Goal: Transaction & Acquisition: Purchase product/service

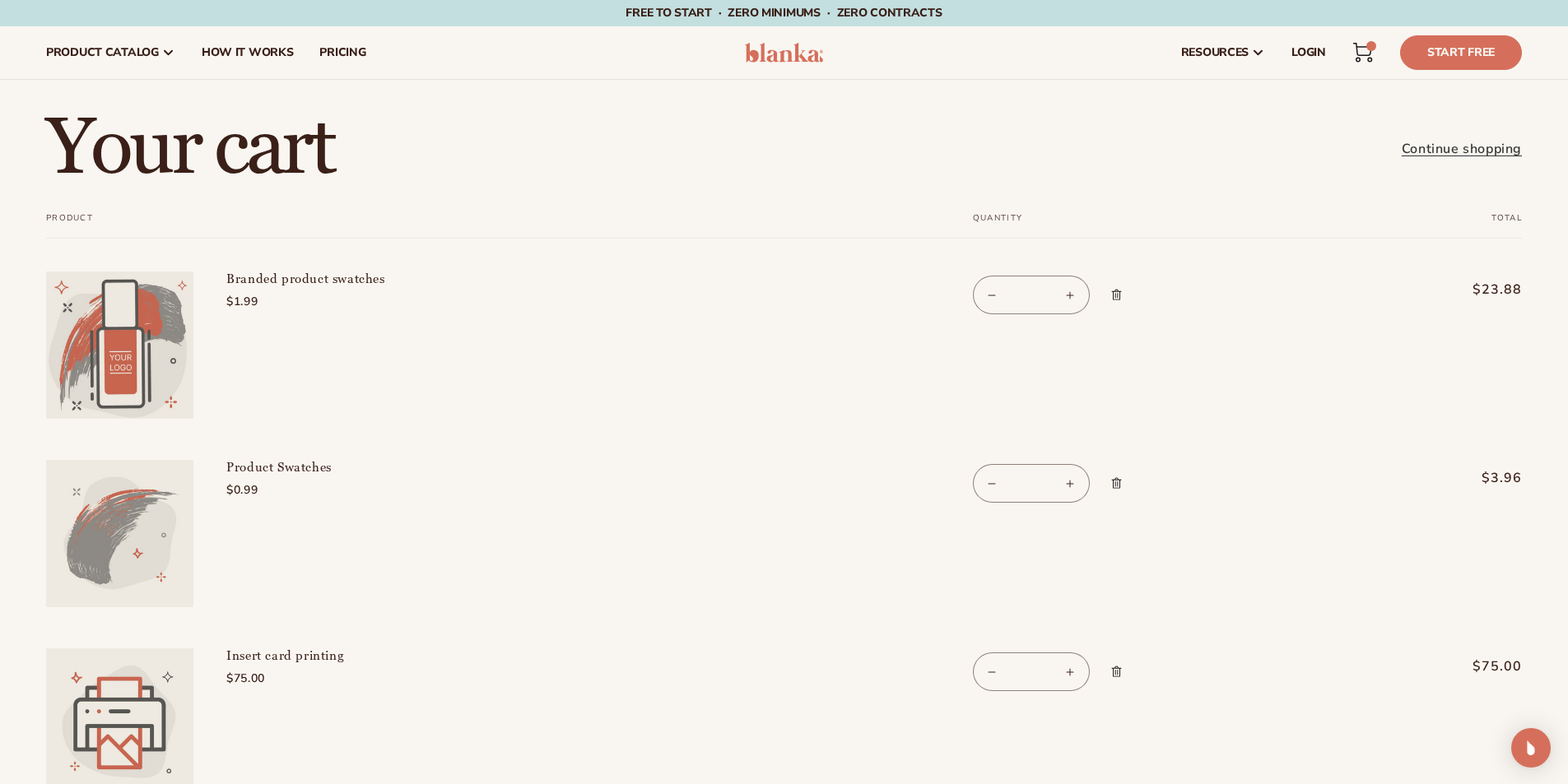
scroll to position [164, 0]
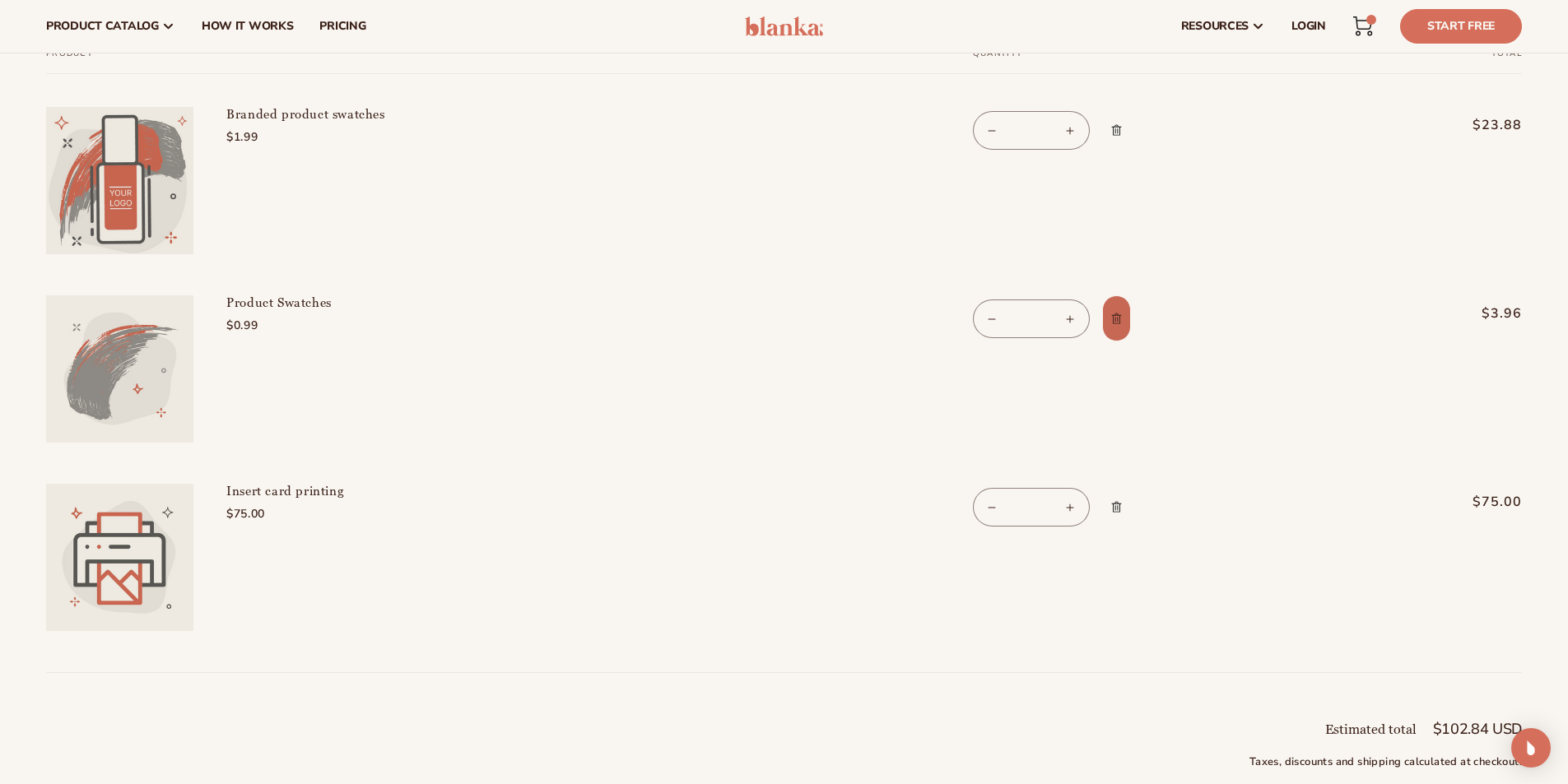
click at [1121, 319] on icon "Remove Product Swatches" at bounding box center [1116, 318] width 12 height 12
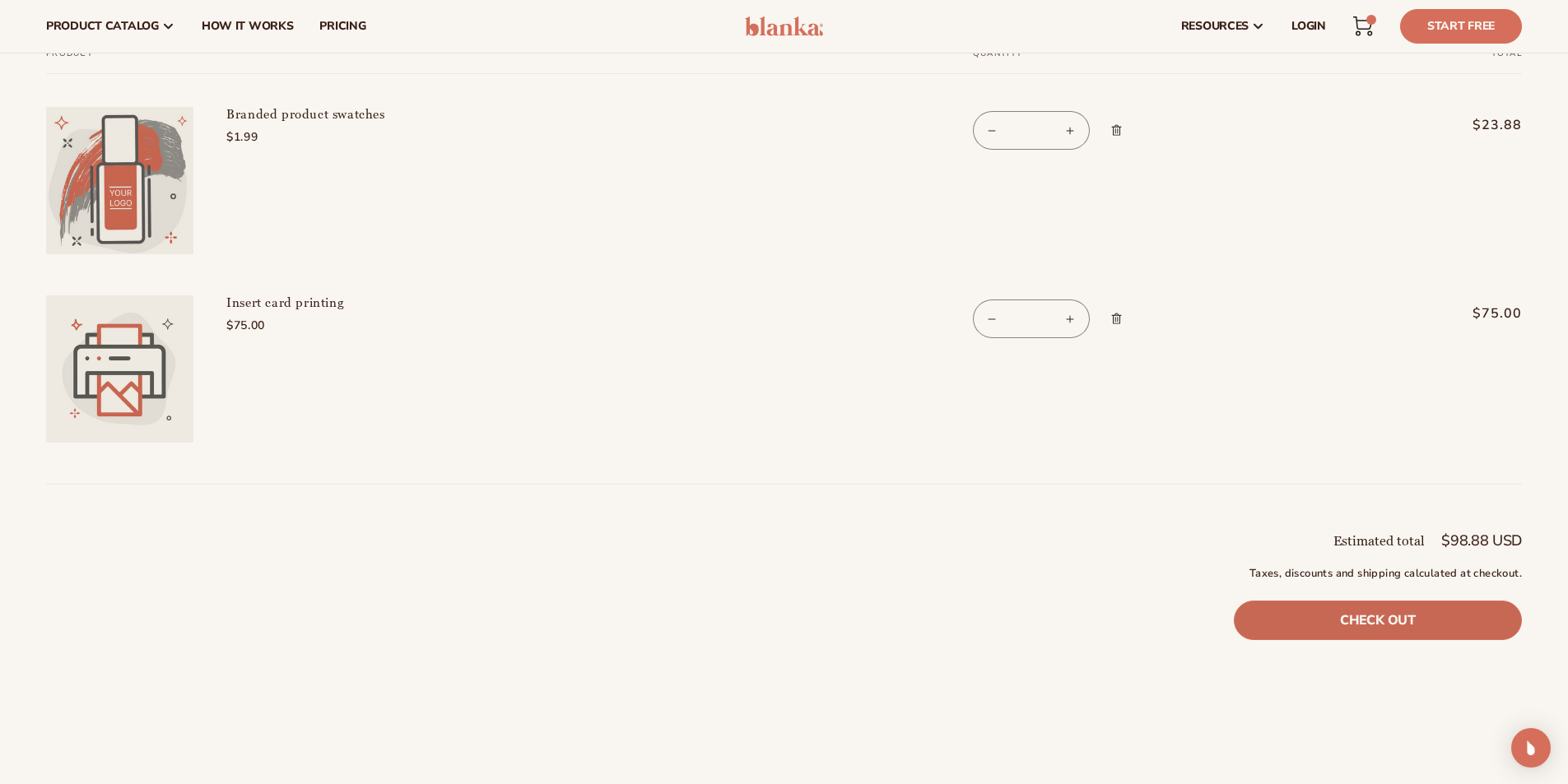
click at [1437, 614] on link "Check out" at bounding box center [1378, 621] width 288 height 40
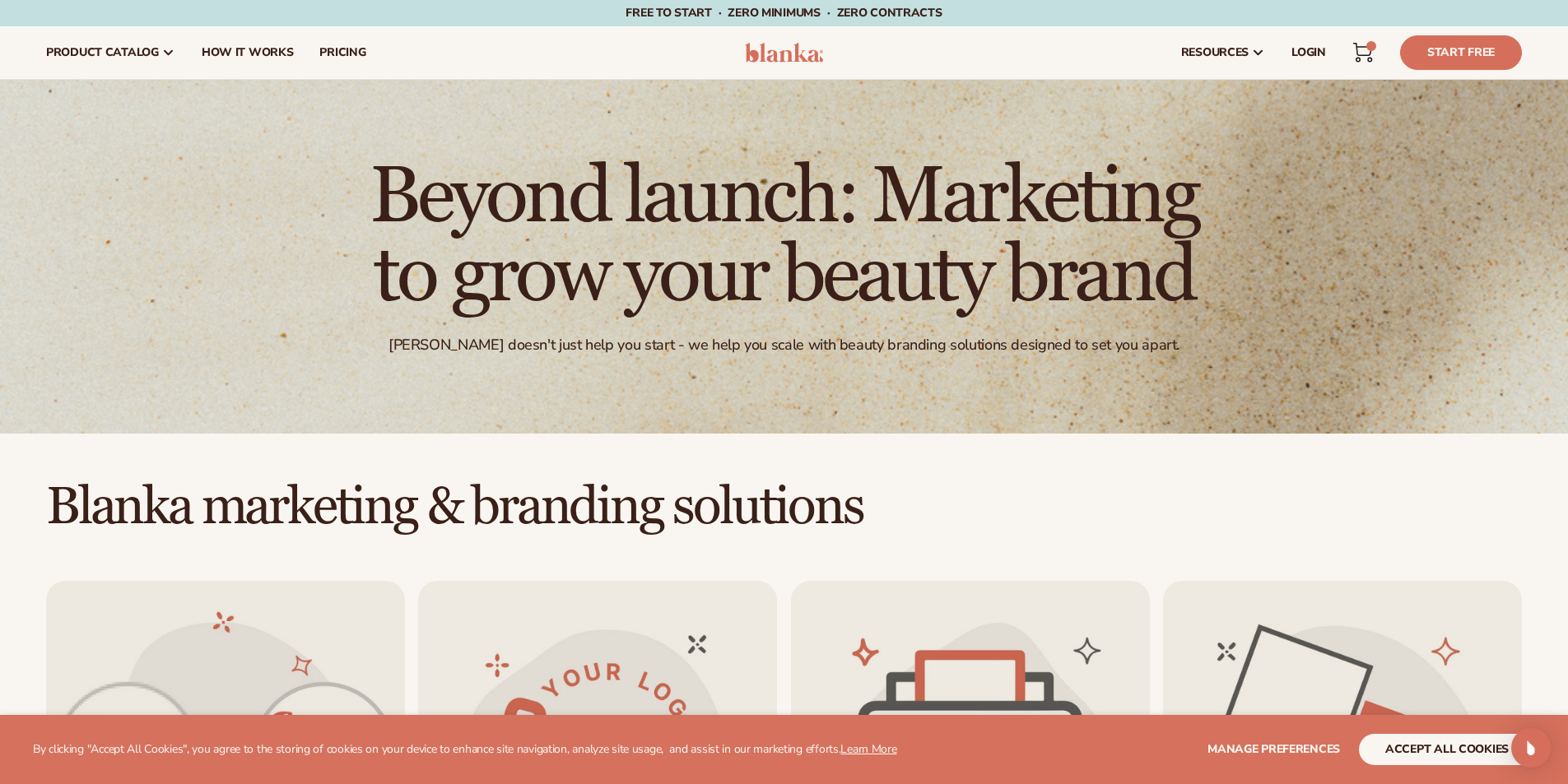
scroll to position [3292, 0]
